Goal: Check status

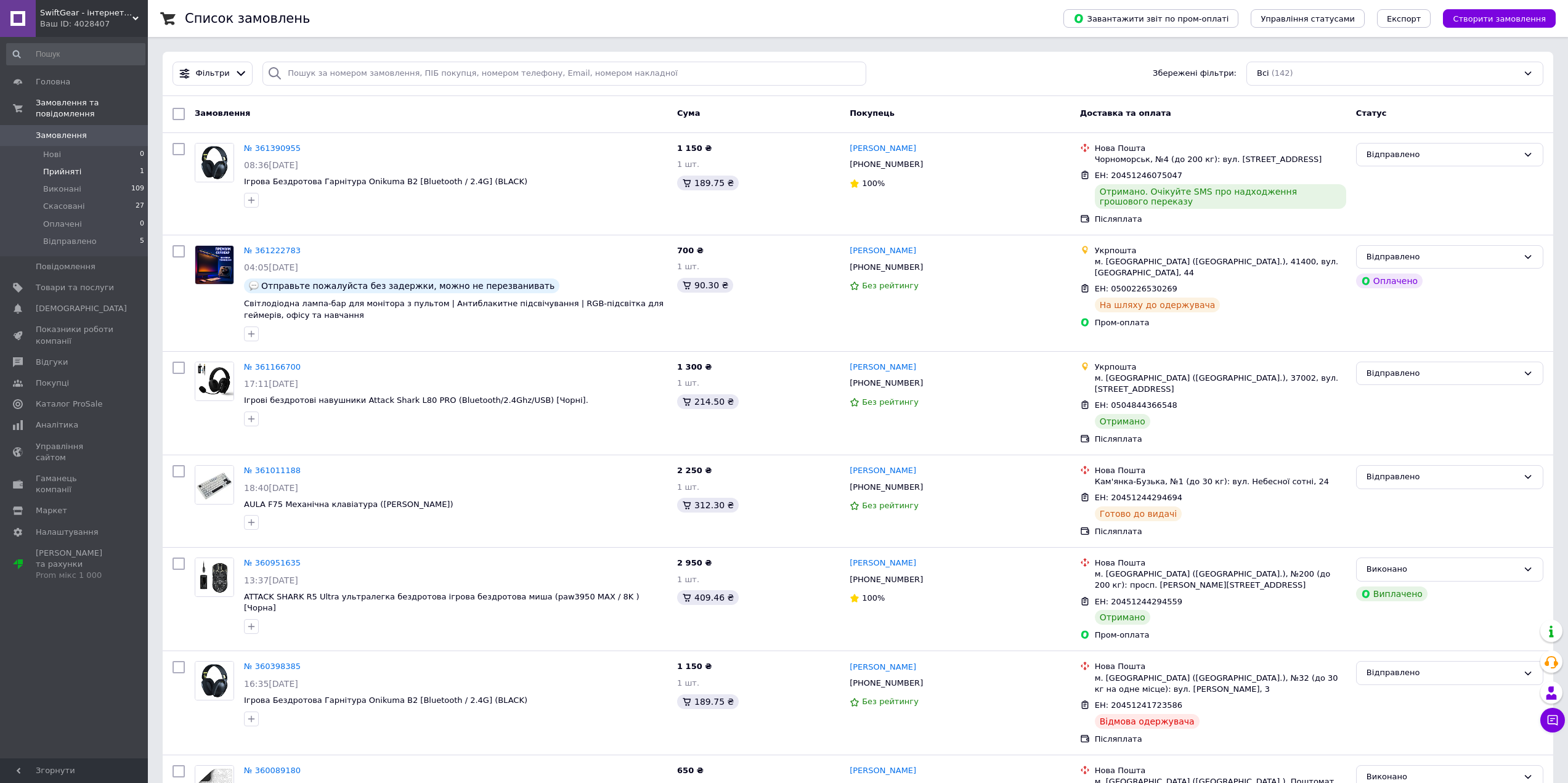
click at [95, 163] on li "Прийняті 1" at bounding box center [76, 171] width 152 height 17
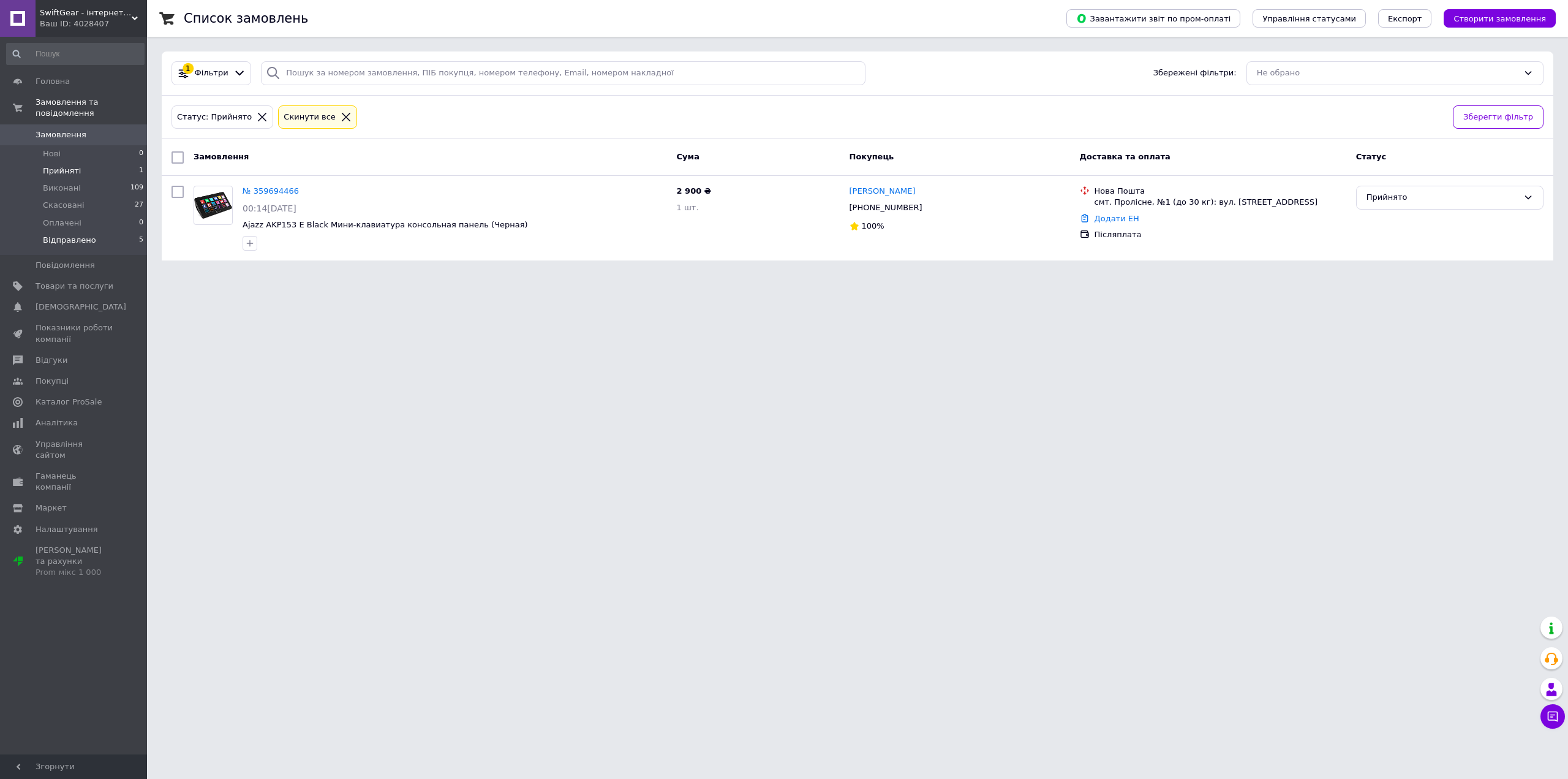
click at [86, 235] on span "Відправлено" at bounding box center [70, 240] width 54 height 11
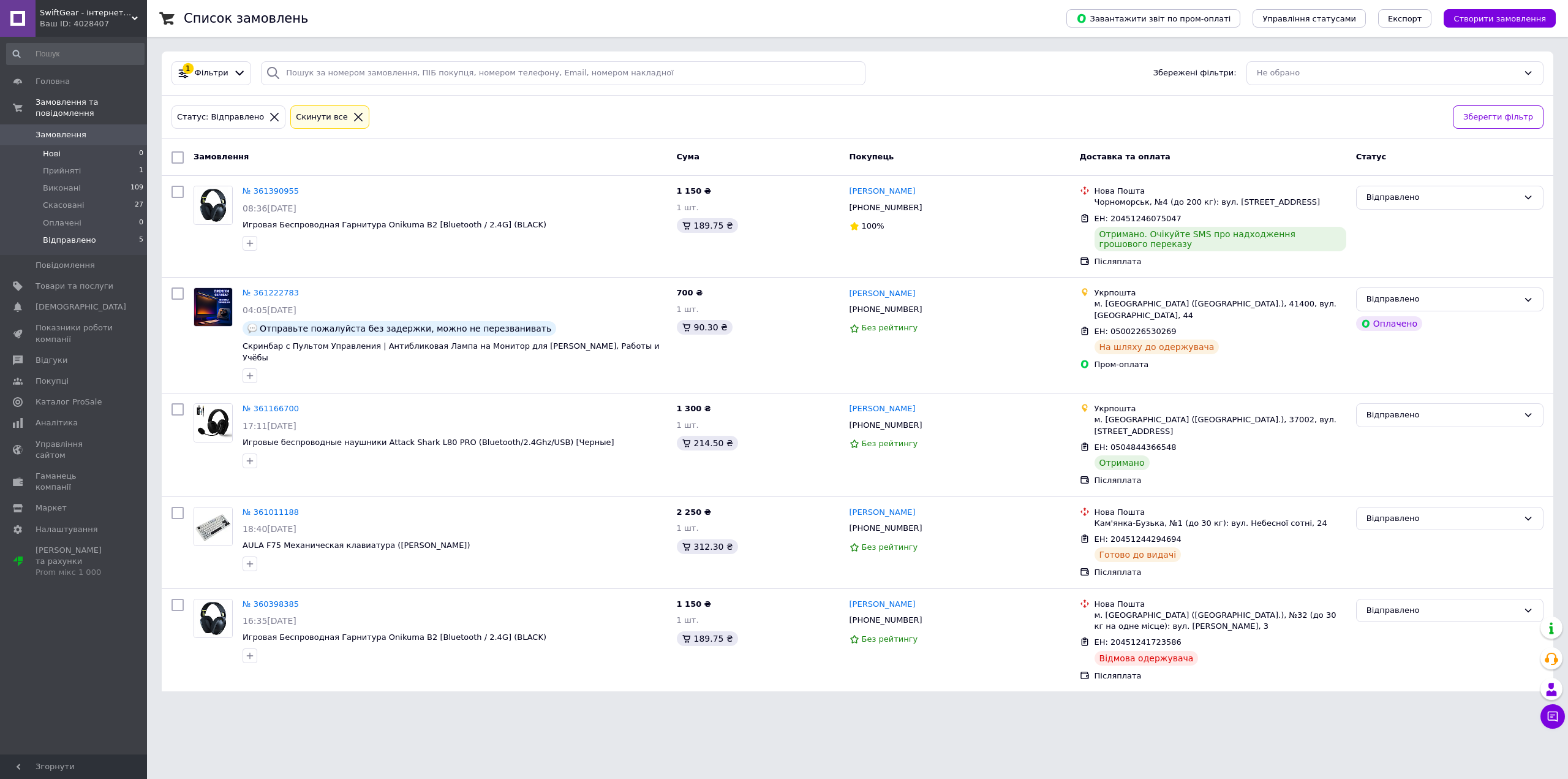
click at [89, 145] on li "Нові 0" at bounding box center [76, 154] width 151 height 17
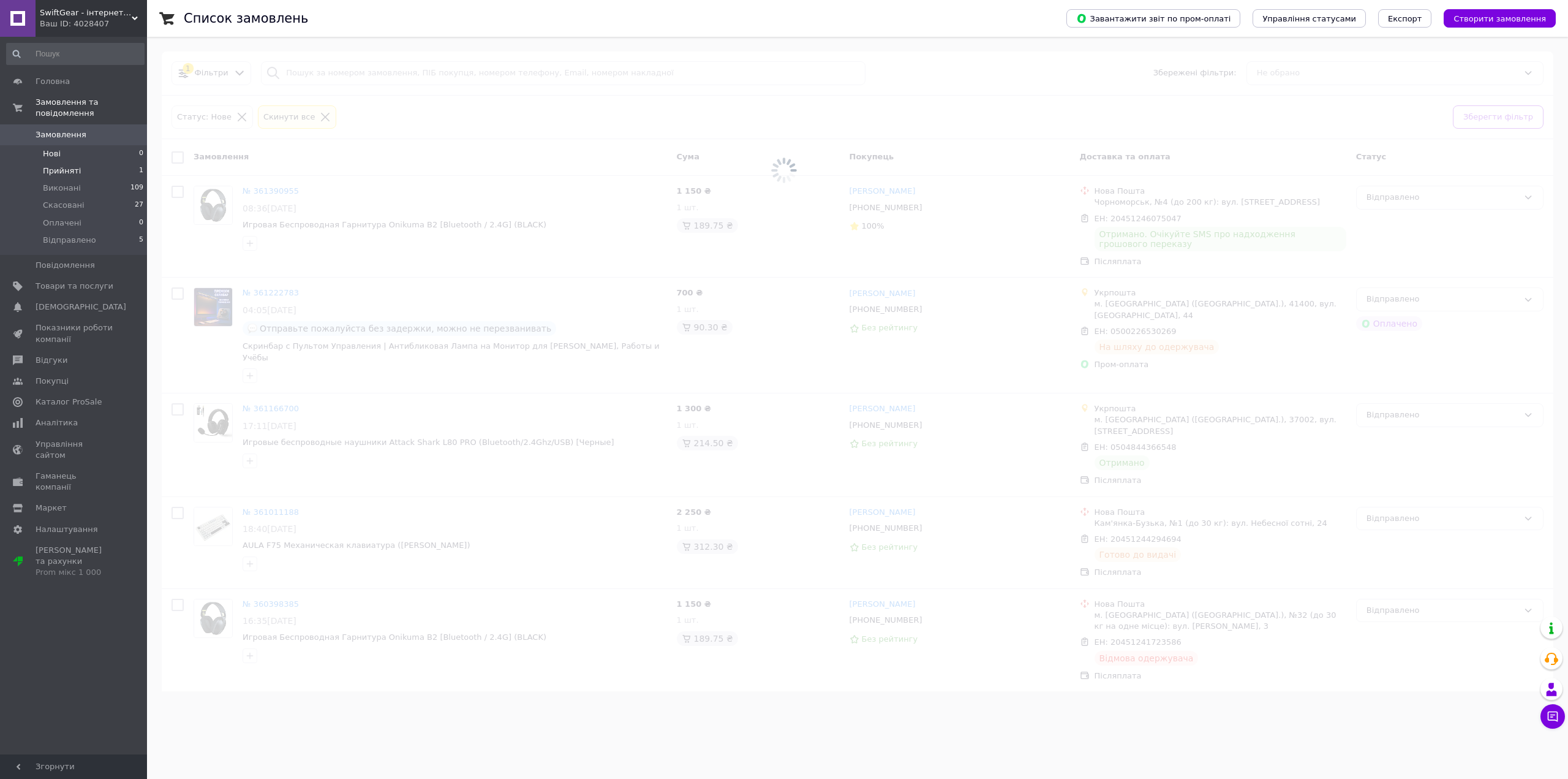
click at [86, 162] on li "Прийняті 1" at bounding box center [76, 171] width 151 height 17
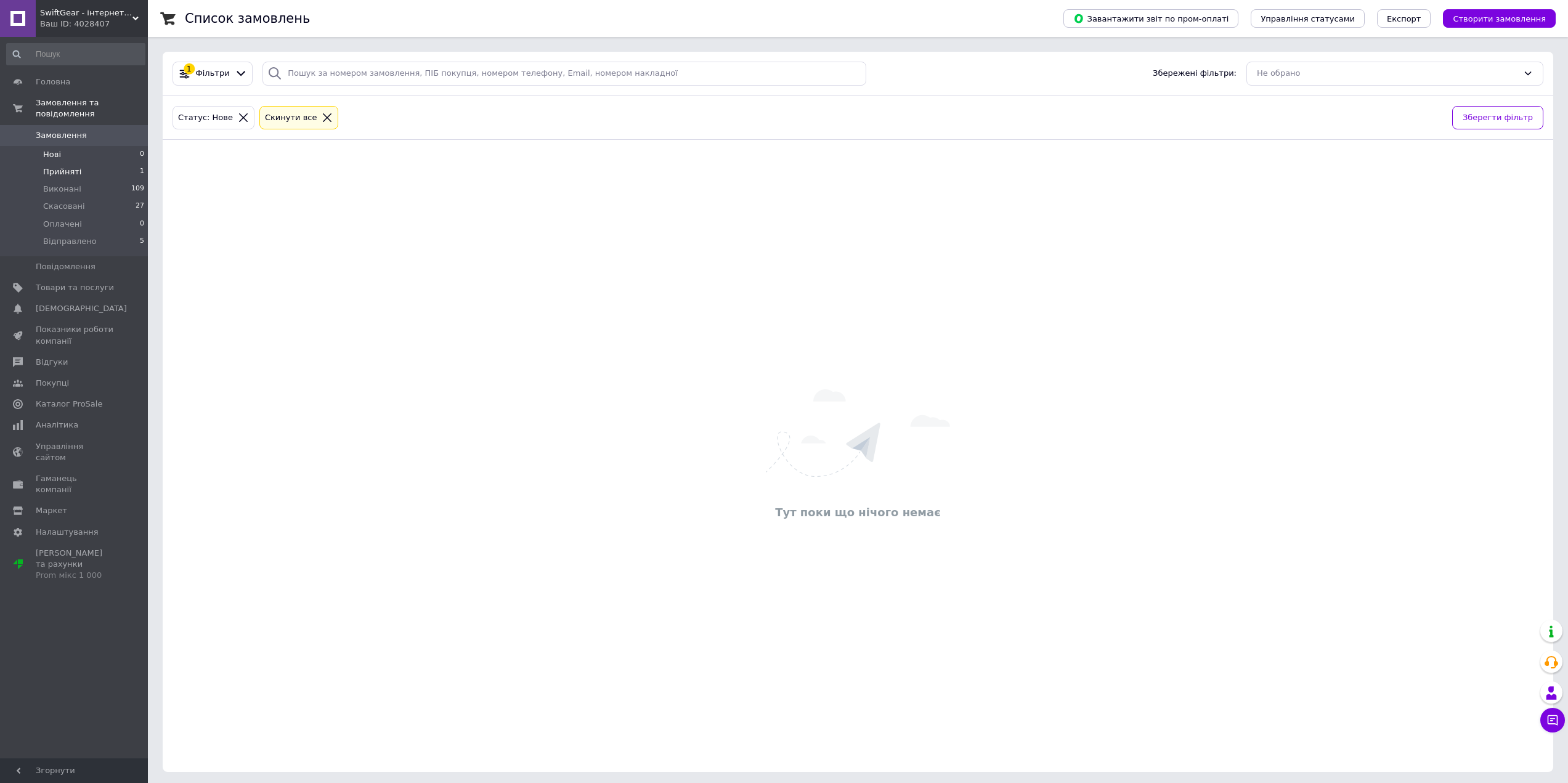
click at [96, 163] on li "Прийняті 1" at bounding box center [76, 171] width 152 height 17
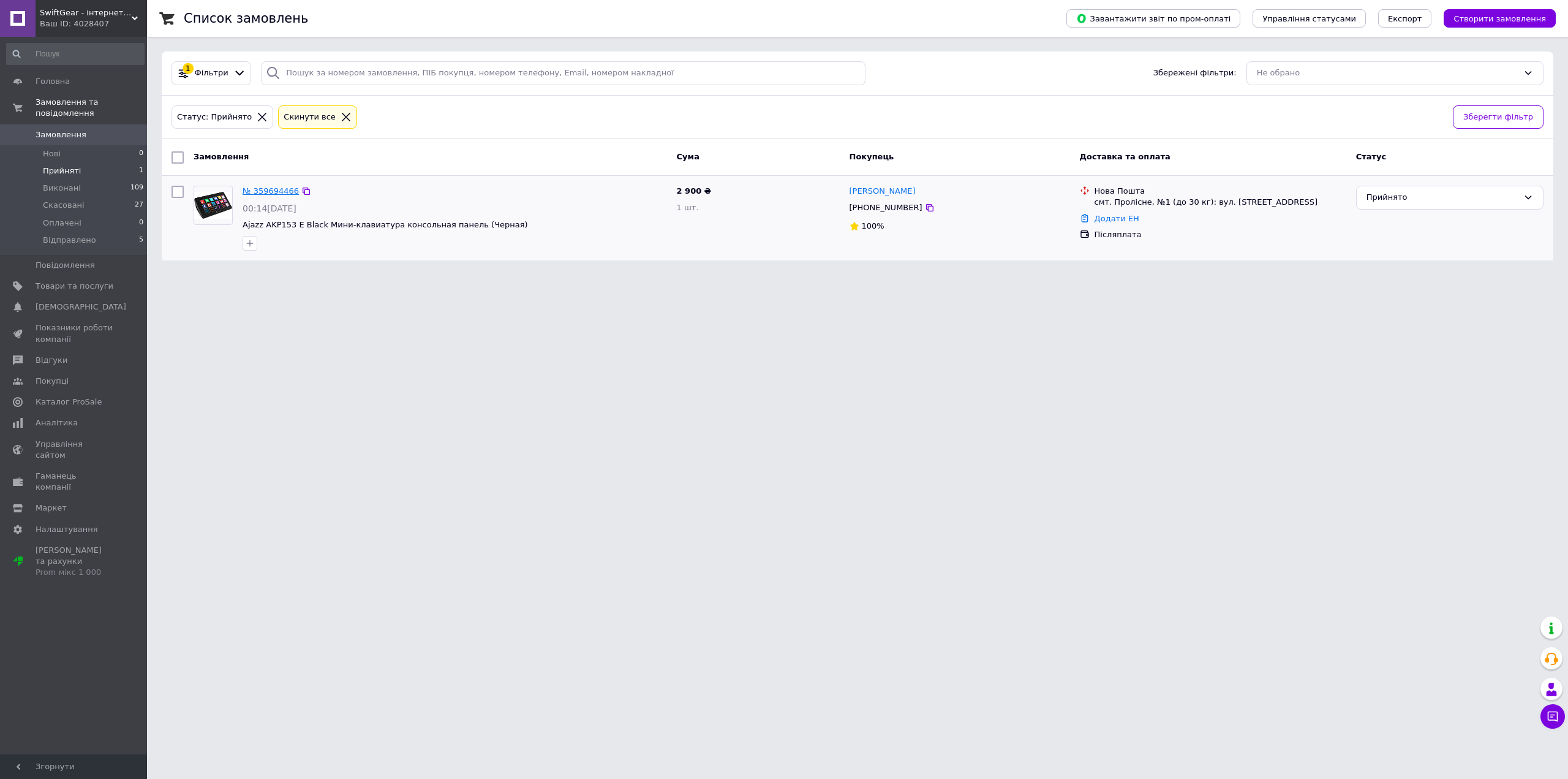
click at [253, 189] on link "№ 359694466" at bounding box center [270, 190] width 56 height 9
